Goal: Transaction & Acquisition: Purchase product/service

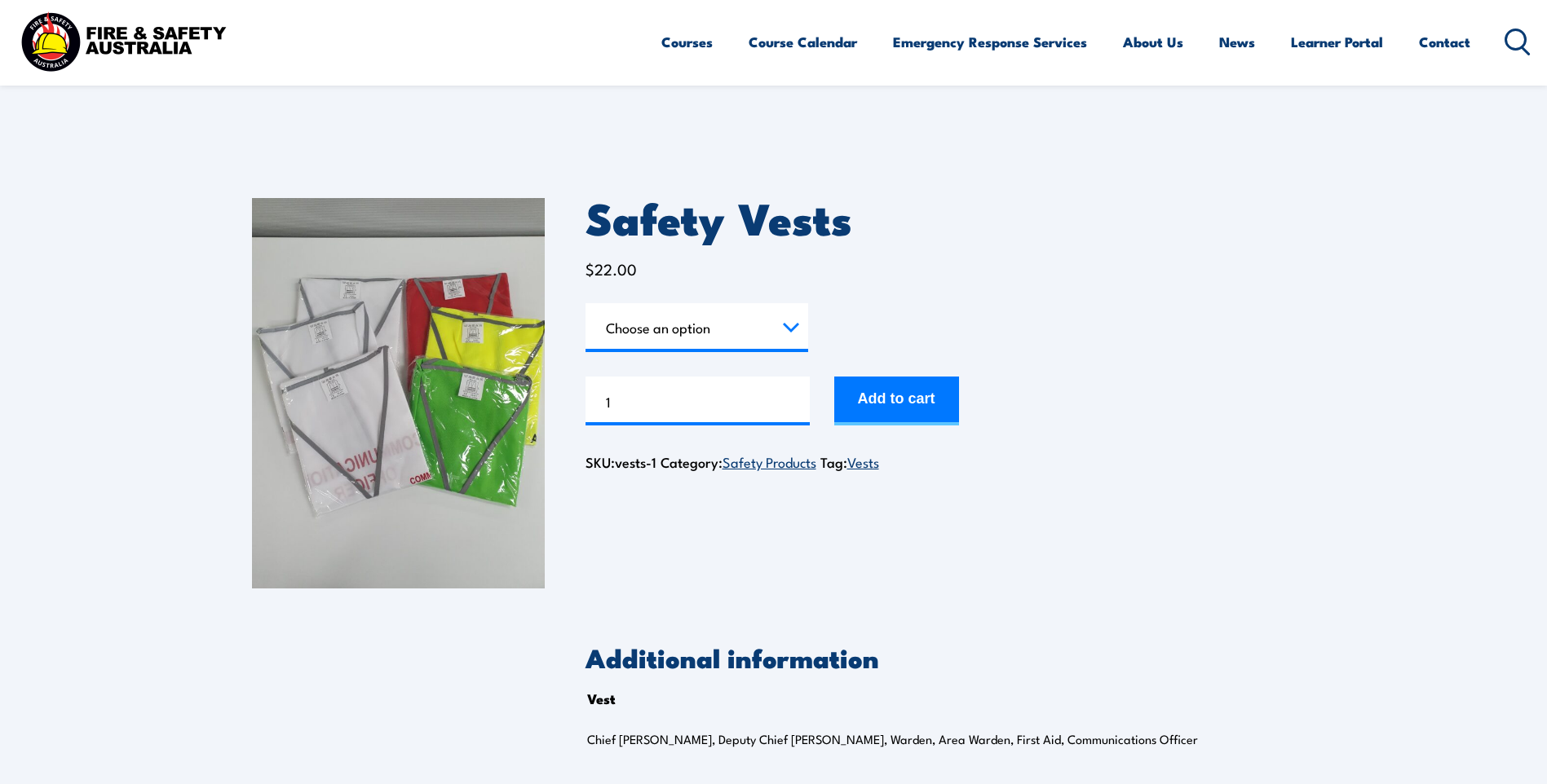
click at [787, 323] on select "Choose an option Chief [PERSON_NAME] Deputy Chief Warden Warden Area Warden Fir…" at bounding box center [697, 328] width 223 height 49
click at [586, 304] on select "Choose an option Chief [PERSON_NAME] Deputy Chief Warden Warden Area Warden Fir…" at bounding box center [697, 328] width 223 height 49
select select "Warden"
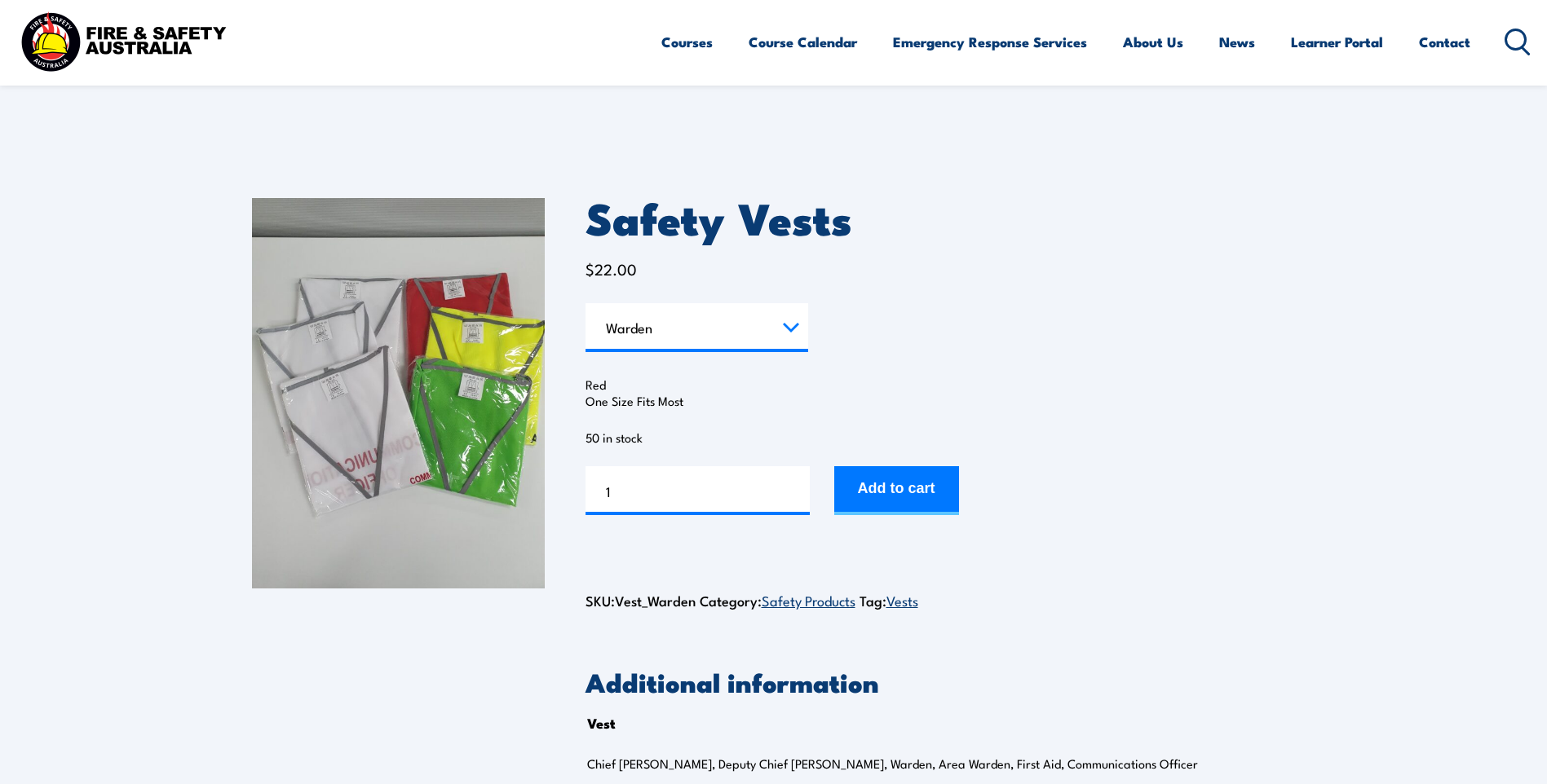
click at [786, 327] on select "Choose an option Chief [PERSON_NAME] Deputy Chief Warden Warden Area Warden Fir…" at bounding box center [697, 328] width 223 height 49
click at [958, 330] on form "Vest Choose an option Chief Warden Deputy Chief Warden Warden Area Warden First…" at bounding box center [941, 410] width 711 height 212
click at [796, 483] on input "2" at bounding box center [698, 491] width 224 height 49
click at [796, 483] on input "3" at bounding box center [698, 491] width 224 height 49
click at [796, 483] on input "4" at bounding box center [698, 491] width 224 height 49
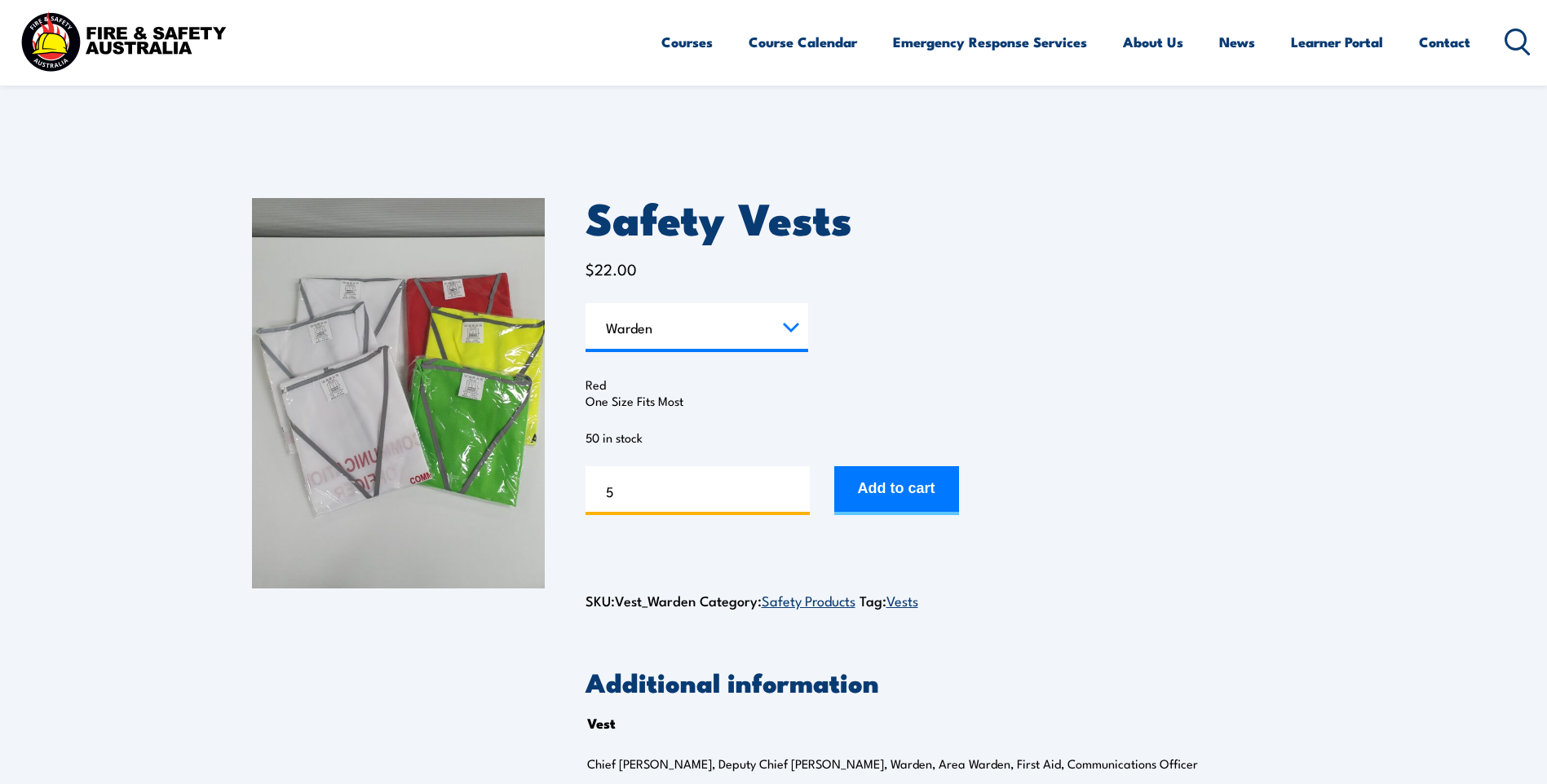
click at [796, 483] on input "5" at bounding box center [698, 491] width 224 height 49
click at [796, 483] on input "10" at bounding box center [698, 491] width 224 height 49
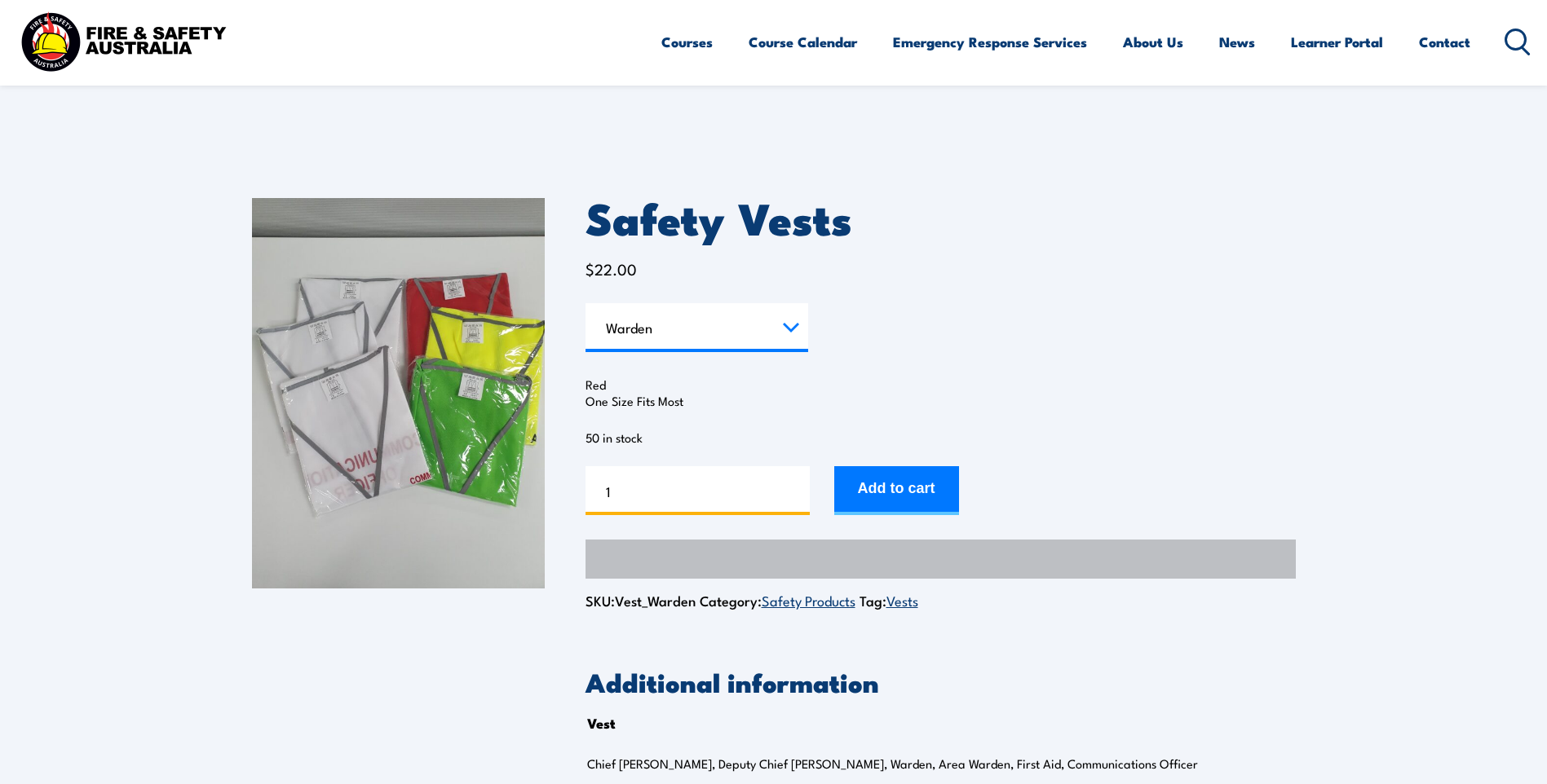
type input "1"
click at [796, 496] on input "1" at bounding box center [698, 491] width 224 height 49
